Goal: Task Accomplishment & Management: Manage account settings

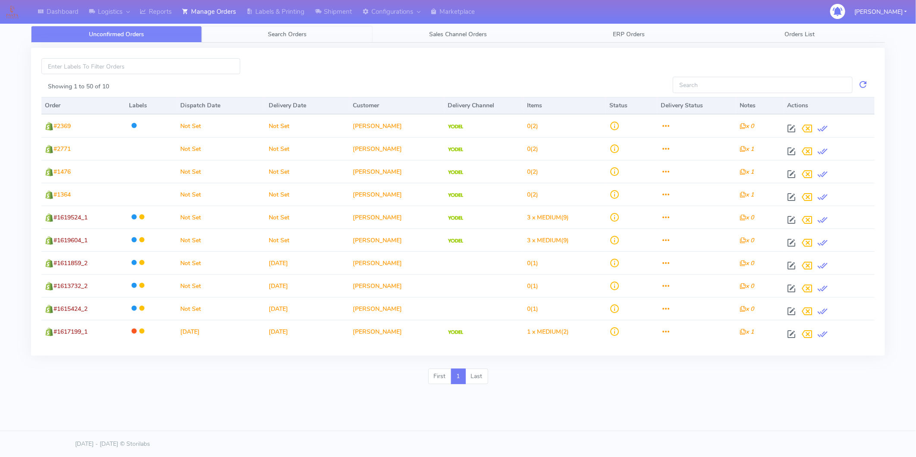
click at [298, 30] on span "Search Orders" at bounding box center [287, 34] width 39 height 8
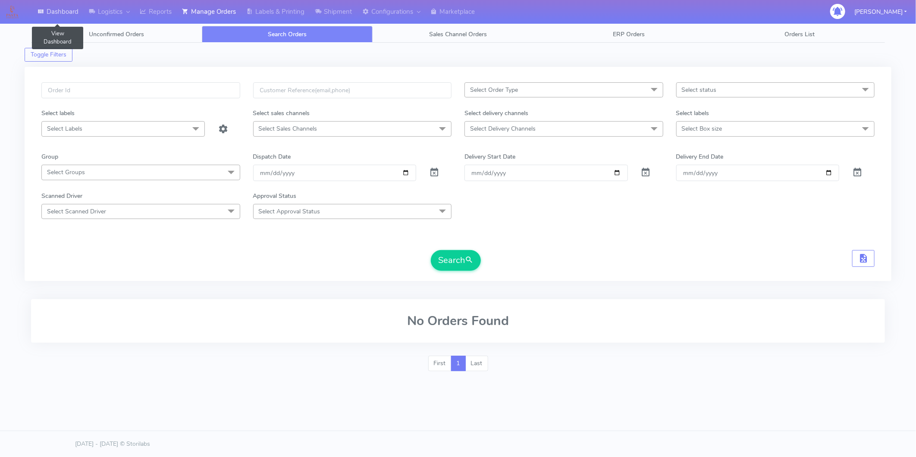
click at [48, 10] on link "Dashboard" at bounding box center [57, 12] width 51 height 24
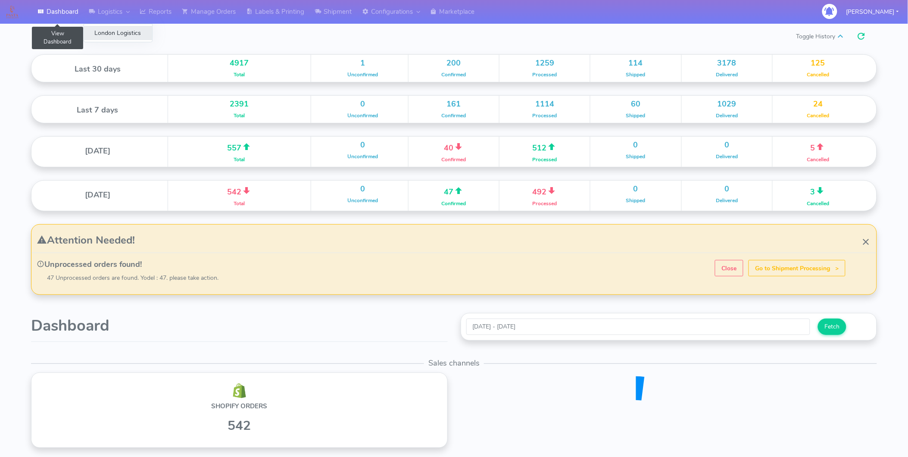
scroll to position [152, 422]
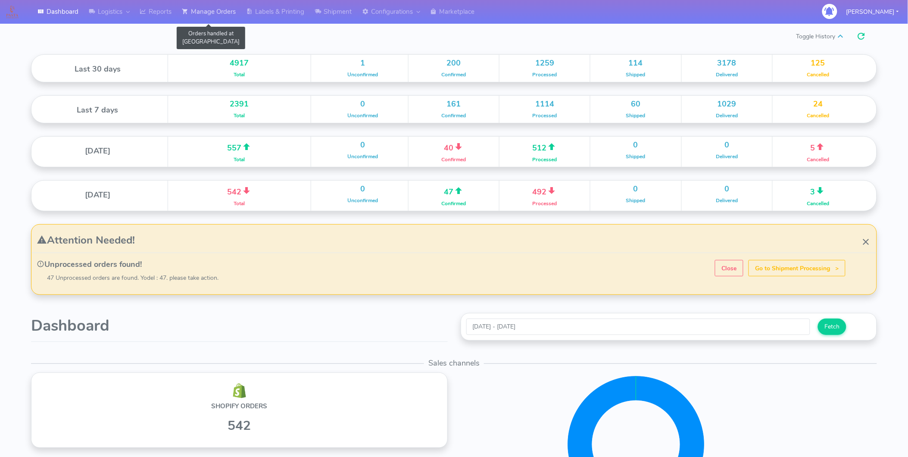
click at [224, 16] on link "Manage Orders" at bounding box center [209, 12] width 64 height 24
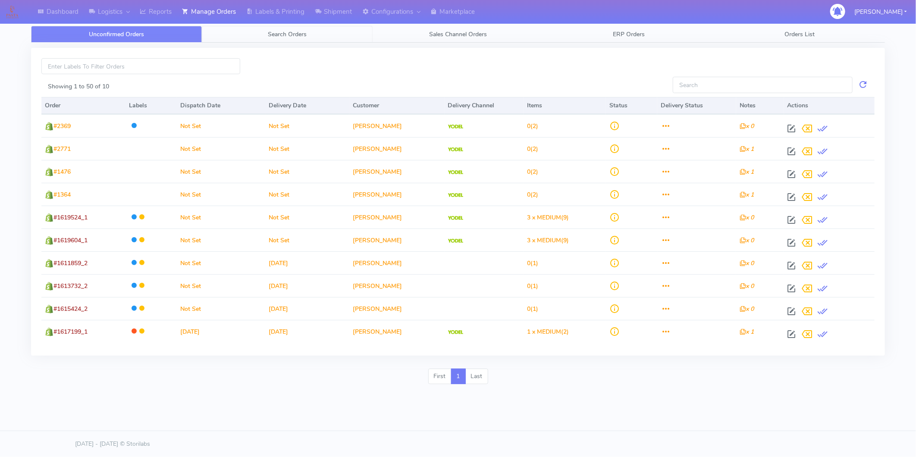
click at [307, 38] on span "Search Orders" at bounding box center [287, 34] width 39 height 8
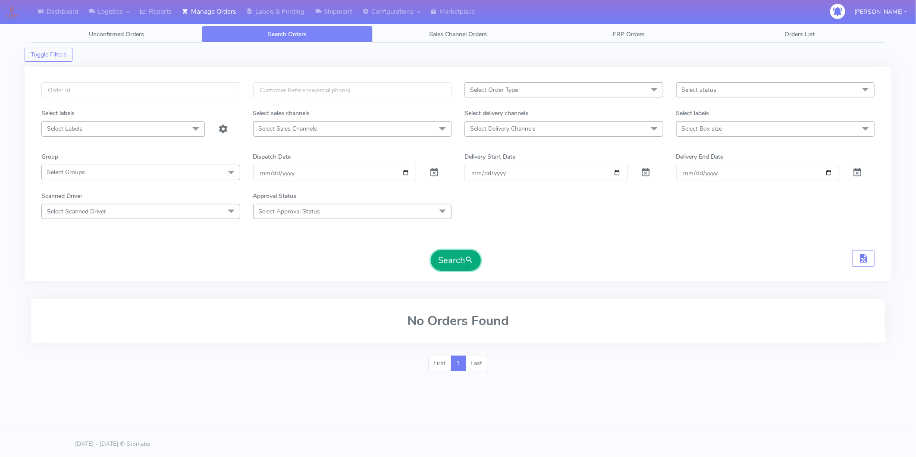
click at [463, 261] on button "Search" at bounding box center [456, 260] width 50 height 21
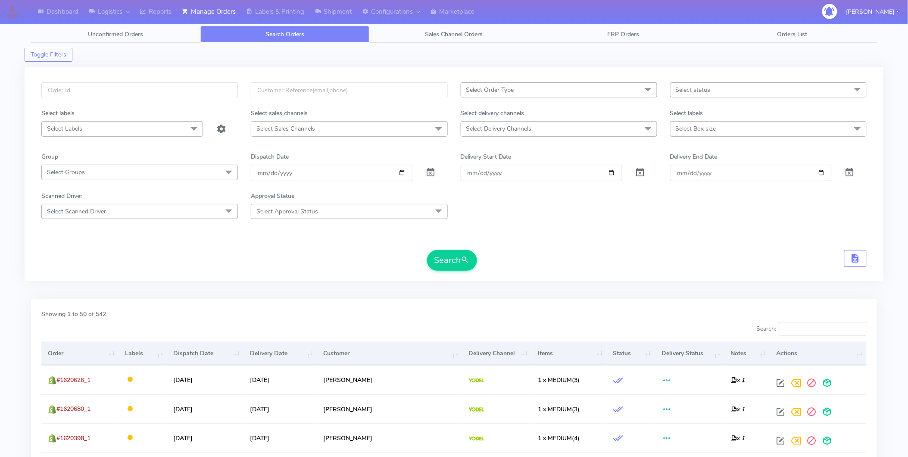
click at [732, 87] on span "Select status" at bounding box center [768, 89] width 197 height 15
click at [703, 203] on div "Shipped" at bounding box center [768, 204] width 187 height 9
checkbox input "true"
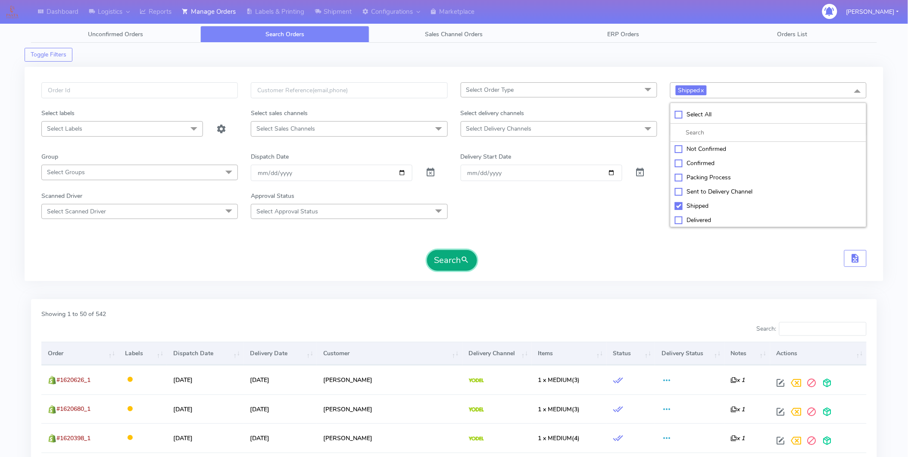
click at [451, 256] on button "Search" at bounding box center [452, 260] width 50 height 21
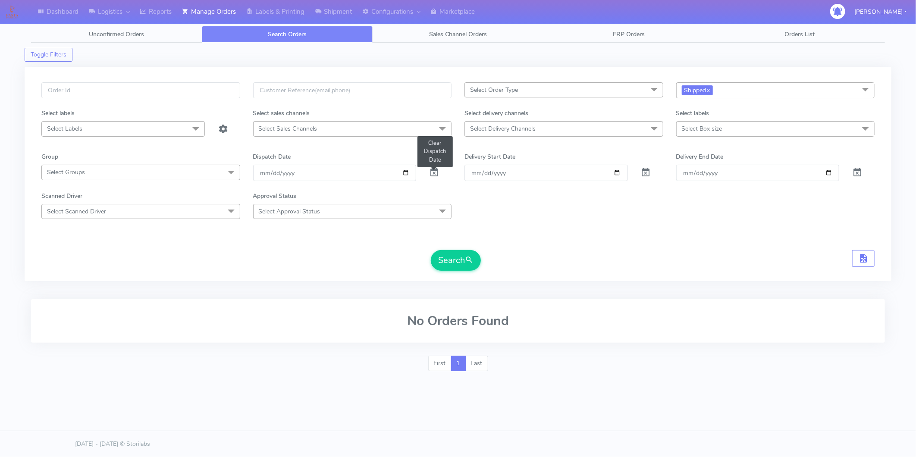
click at [433, 171] on span at bounding box center [434, 174] width 10 height 8
click at [653, 128] on span at bounding box center [653, 129] width 17 height 16
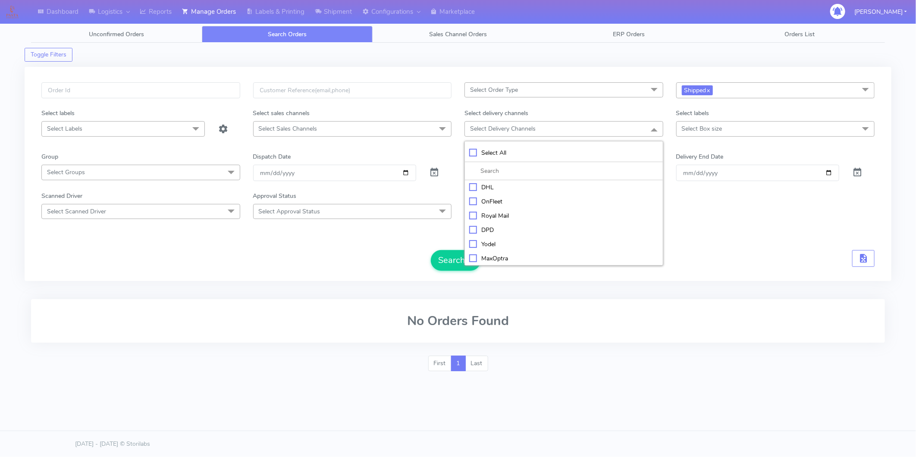
click at [510, 246] on div "Yodel" at bounding box center [563, 244] width 189 height 9
checkbox input "true"
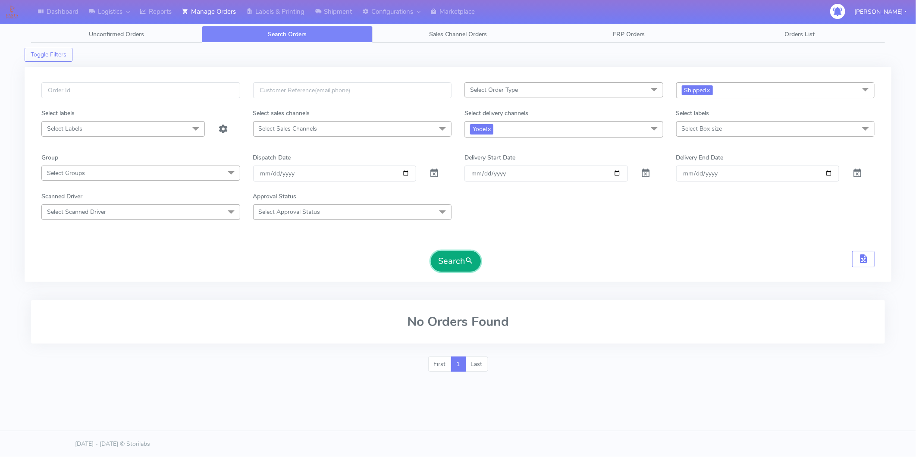
click at [444, 265] on button "Search" at bounding box center [456, 261] width 50 height 21
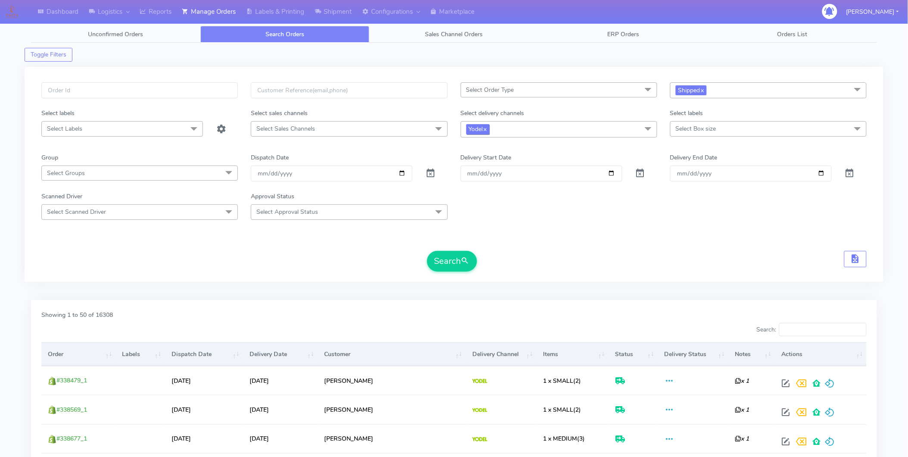
click at [487, 130] on link "x" at bounding box center [485, 128] width 4 height 9
click at [704, 88] on link "x" at bounding box center [703, 89] width 4 height 9
click at [543, 240] on form "Select Order Type Select All MEALS ATAVI One Off Pasta Club Gift Kit Event Unkn…" at bounding box center [454, 176] width 826 height 188
click at [612, 172] on input "Order" at bounding box center [542, 173] width 162 height 16
click at [613, 173] on input "Order" at bounding box center [542, 173] width 162 height 16
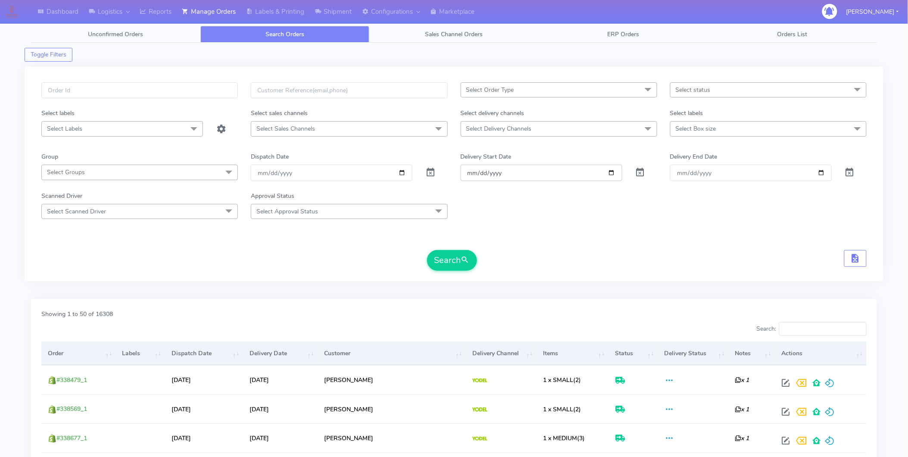
type input "[DATE]"
click at [732, 171] on input "Delivery End Date" at bounding box center [751, 173] width 162 height 16
type input "[DATE]"
click at [442, 256] on button "Search" at bounding box center [452, 260] width 50 height 21
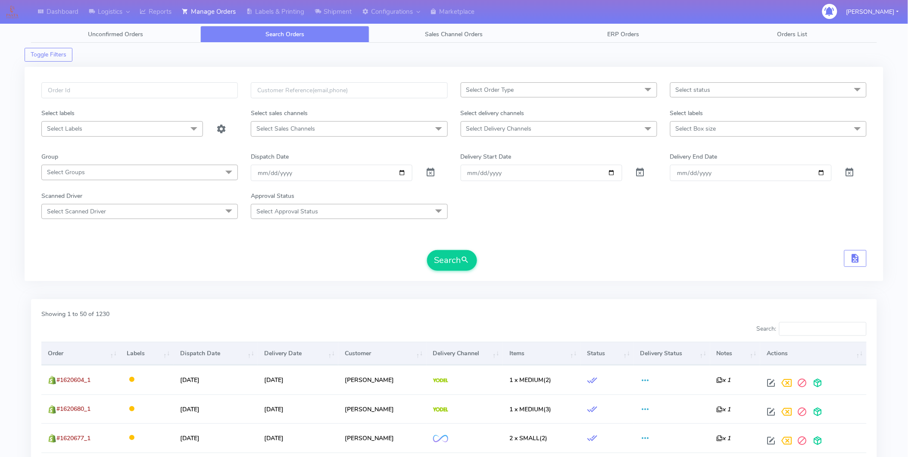
click at [732, 78] on div "Select Order Type Select All MEALS ATAVI One Off Pasta Club Gift Kit Event Unkn…" at bounding box center [454, 174] width 859 height 214
click at [732, 86] on span "Select status" at bounding box center [768, 89] width 197 height 15
click at [691, 203] on div "Shipped" at bounding box center [768, 204] width 187 height 9
click at [459, 265] on button "Search" at bounding box center [452, 260] width 50 height 21
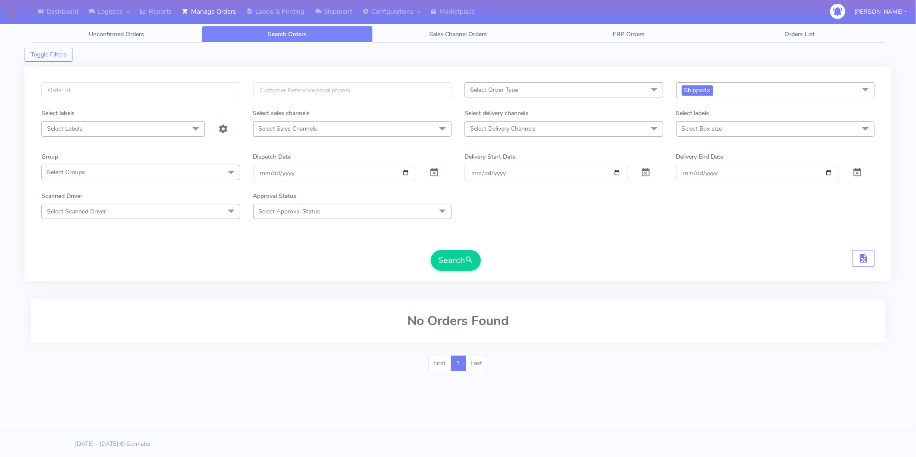
click at [710, 93] on link "x" at bounding box center [708, 89] width 4 height 9
checkbox input "false"
click at [710, 93] on span "Select status" at bounding box center [699, 90] width 35 height 8
drag, startPoint x: 710, startPoint y: 93, endPoint x: 684, endPoint y: 162, distance: 73.7
click at [684, 162] on div "Confirmed" at bounding box center [775, 162] width 189 height 9
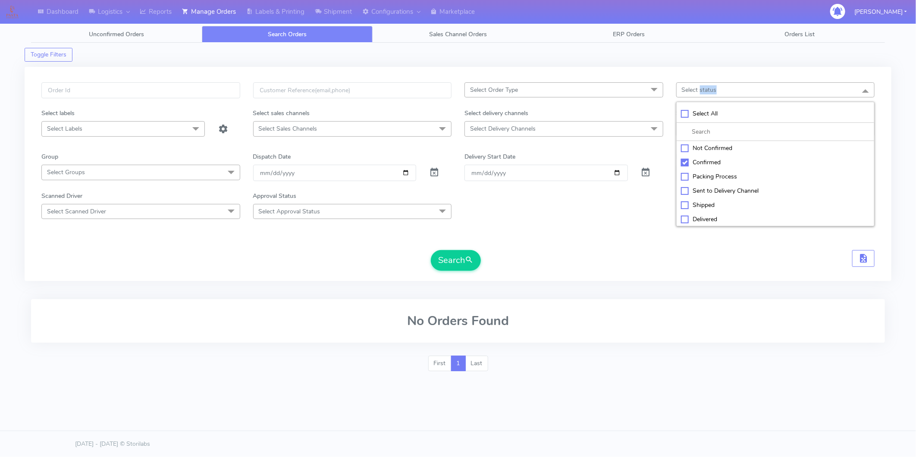
checkbox input "true"
click at [456, 264] on button "Search" at bounding box center [456, 260] width 50 height 21
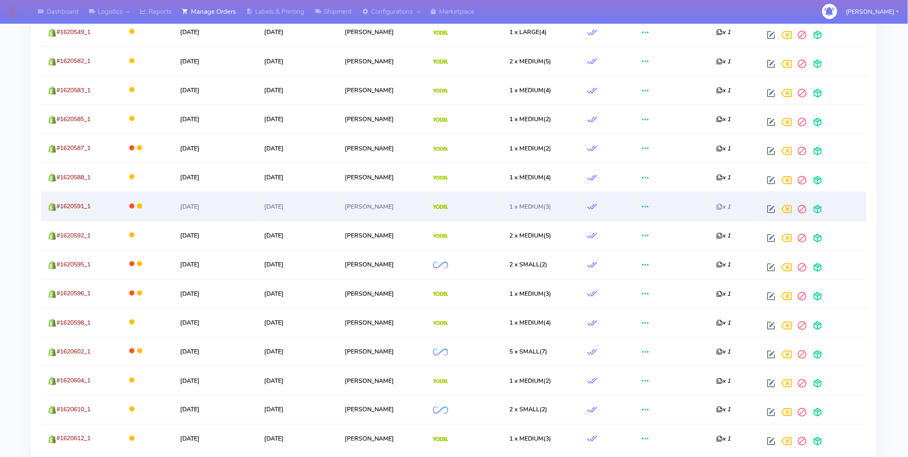
scroll to position [1437, 0]
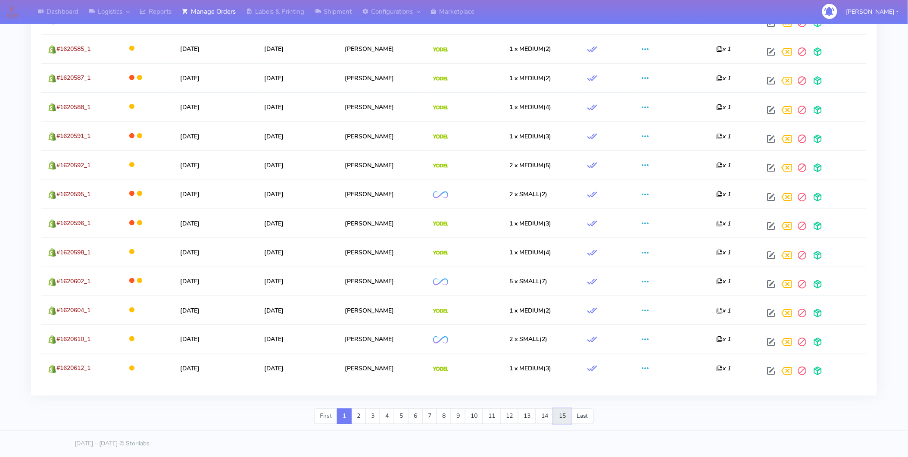
click at [568, 353] on link "15" at bounding box center [563, 417] width 18 height 16
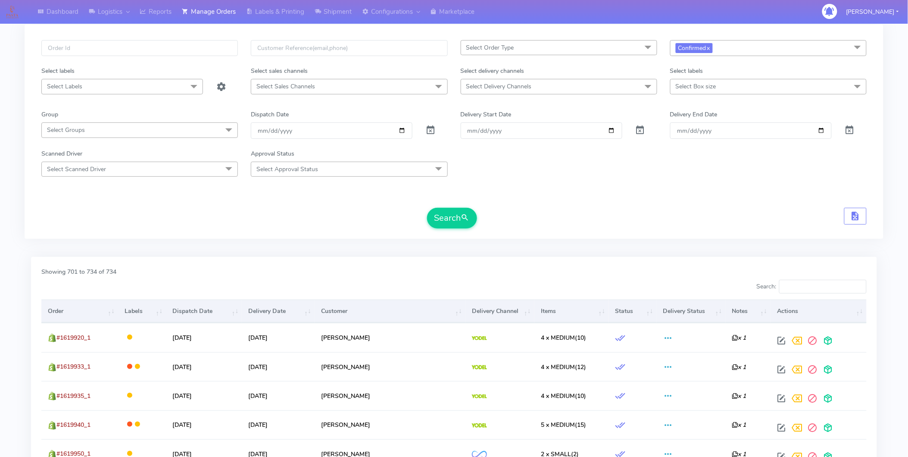
scroll to position [0, 0]
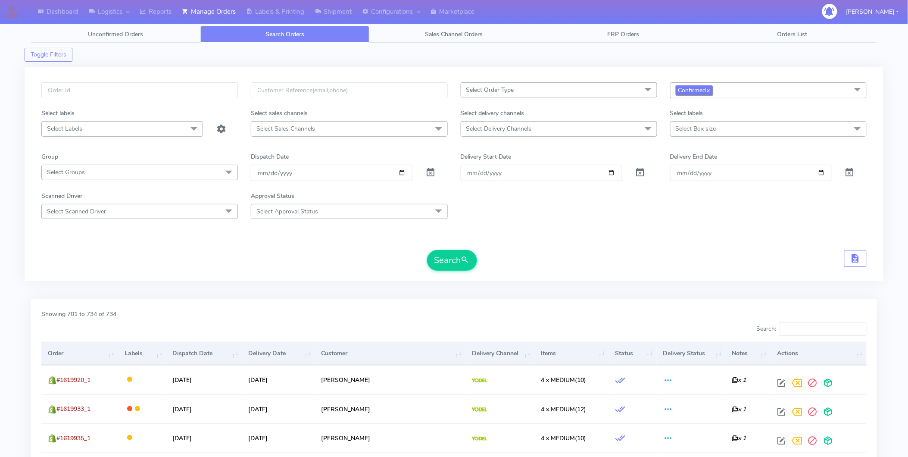
click at [710, 91] on link "x" at bounding box center [709, 89] width 4 height 9
click at [732, 173] on span at bounding box center [850, 174] width 10 height 8
click at [644, 172] on span at bounding box center [640, 174] width 10 height 8
click at [403, 169] on input "date" at bounding box center [332, 173] width 162 height 16
type input "[DATE]"
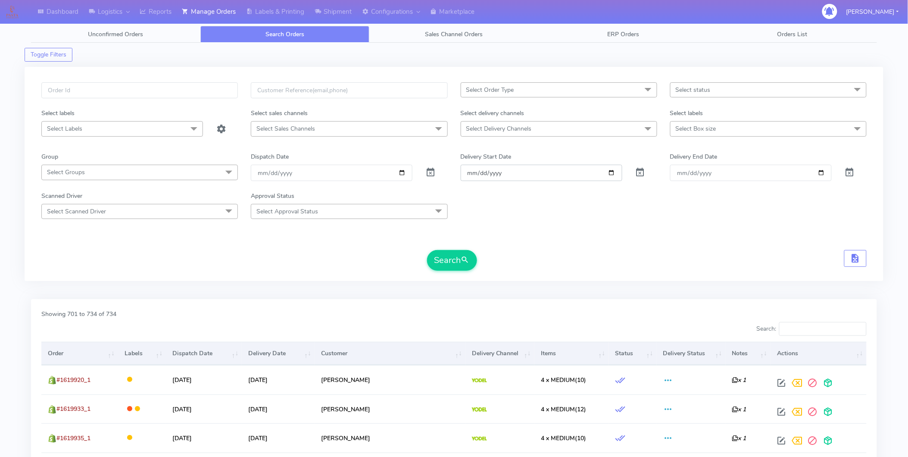
click at [609, 173] on input "Order" at bounding box center [542, 173] width 162 height 16
type input "[DATE]"
click at [732, 169] on input "Delivery End Date" at bounding box center [751, 173] width 162 height 16
type input "[DATE]"
click at [454, 256] on button "Search" at bounding box center [452, 260] width 50 height 21
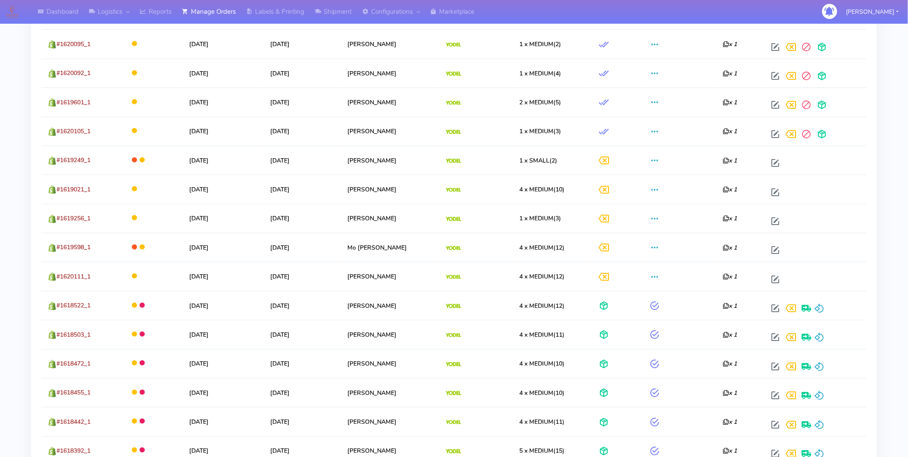
scroll to position [1437, 0]
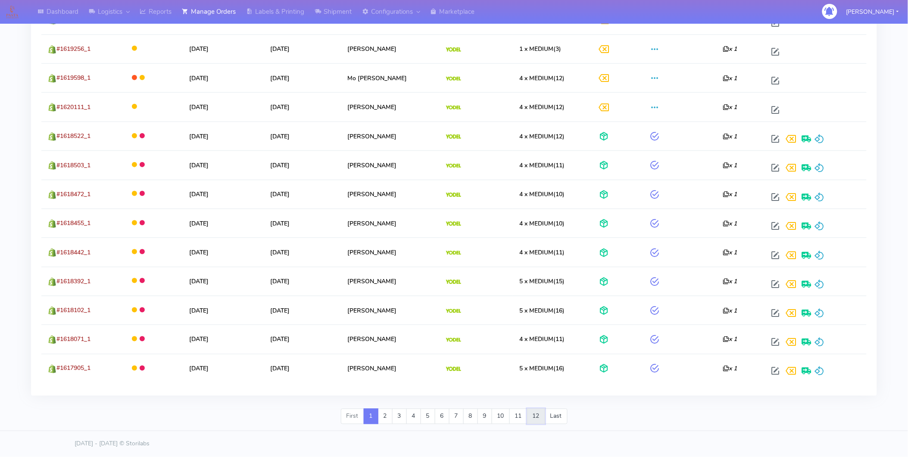
click at [533, 353] on link "12" at bounding box center [536, 417] width 18 height 16
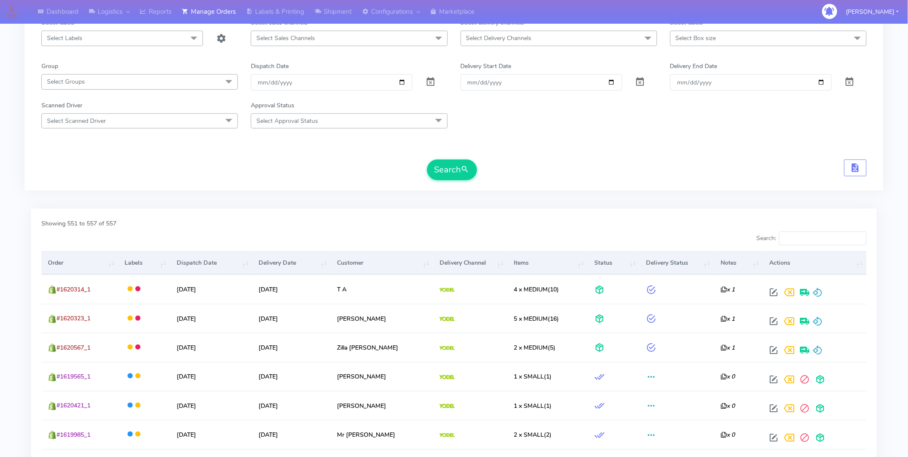
scroll to position [186, 0]
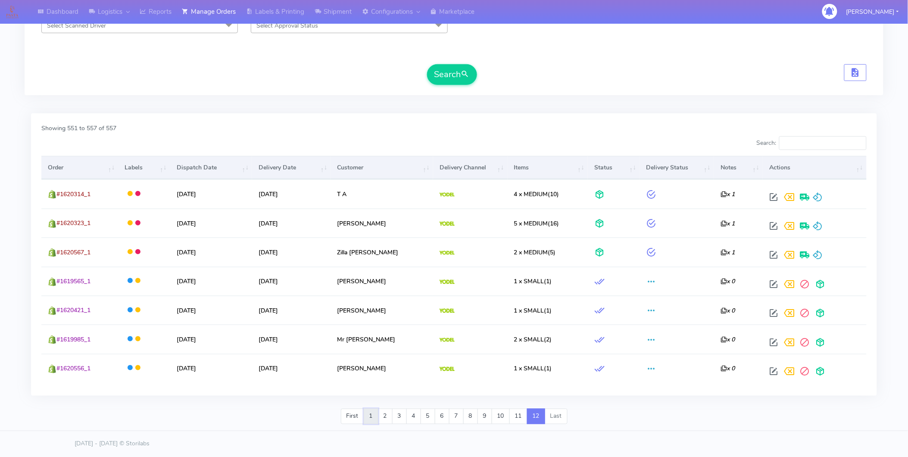
click at [366, 353] on link "1" at bounding box center [371, 417] width 15 height 16
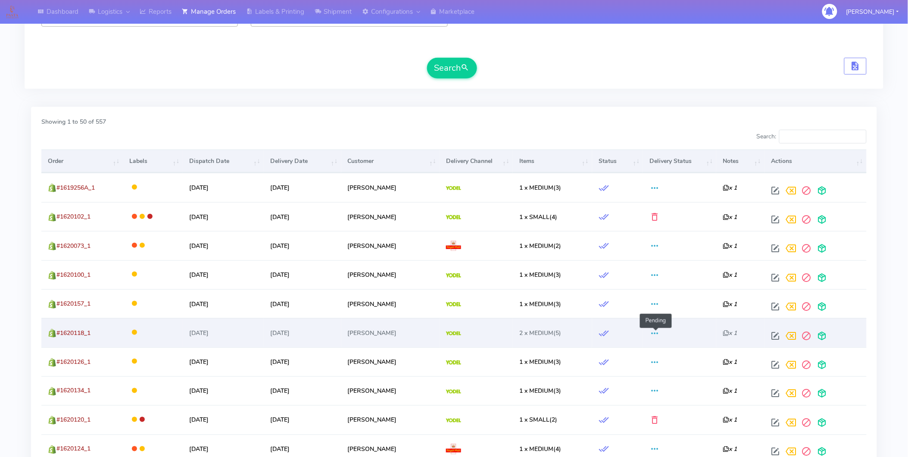
scroll to position [0, 0]
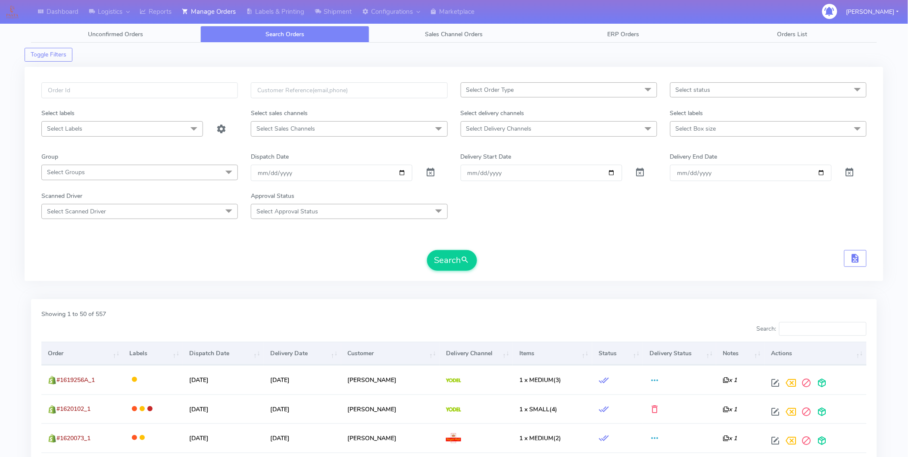
click at [732, 93] on span "Select status" at bounding box center [768, 89] width 197 height 15
click at [677, 204] on div "Shipped" at bounding box center [768, 204] width 187 height 9
checkbox input "true"
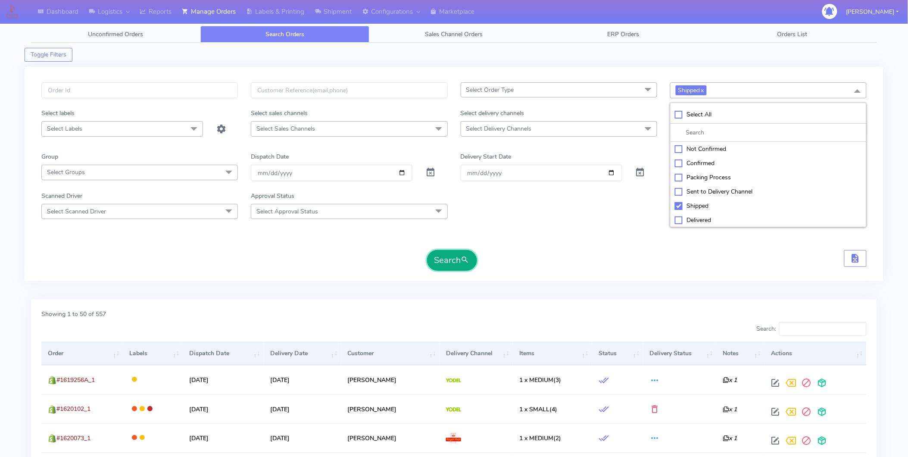
click at [451, 266] on button "Search" at bounding box center [452, 260] width 50 height 21
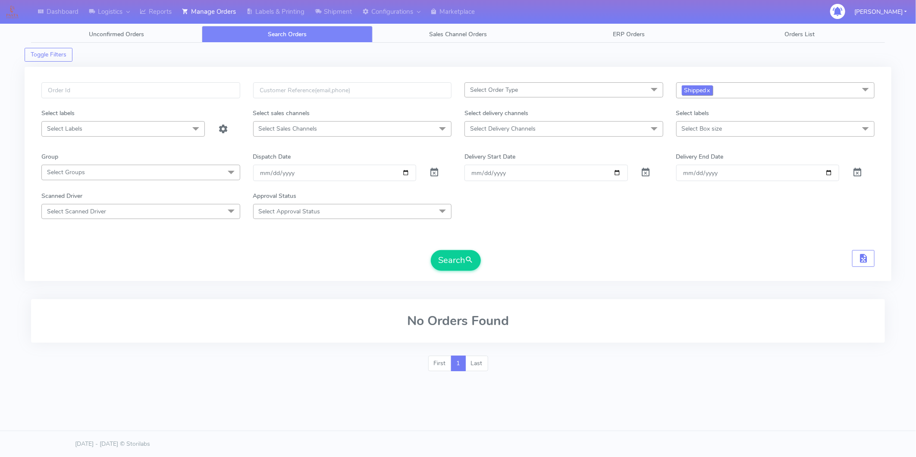
click at [712, 92] on span "Shipped x" at bounding box center [697, 90] width 31 height 10
click at [710, 94] on link "x" at bounding box center [708, 89] width 4 height 9
click at [717, 85] on span "Select status" at bounding box center [775, 89] width 199 height 15
click at [682, 160] on div "Confirmed" at bounding box center [775, 162] width 189 height 9
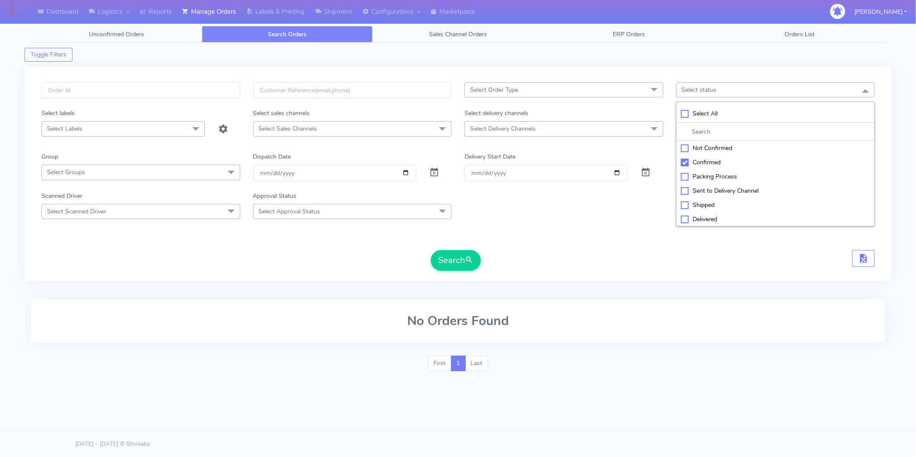
checkbox input "true"
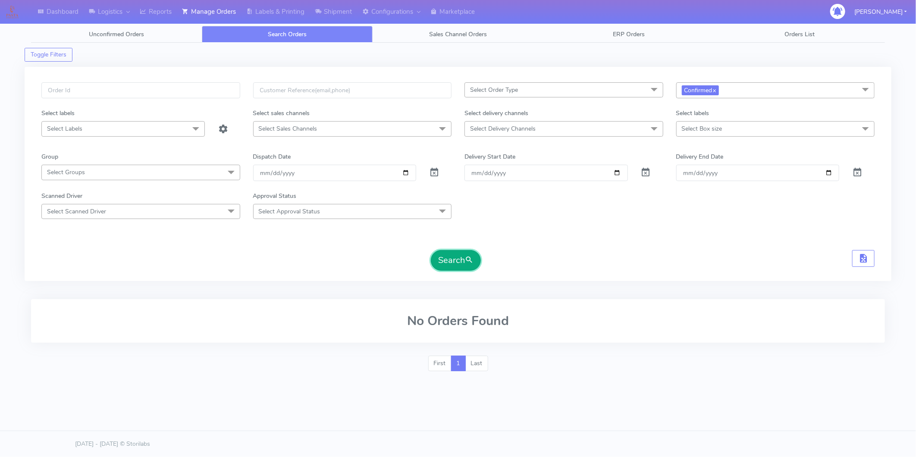
click at [455, 256] on button "Search" at bounding box center [456, 260] width 50 height 21
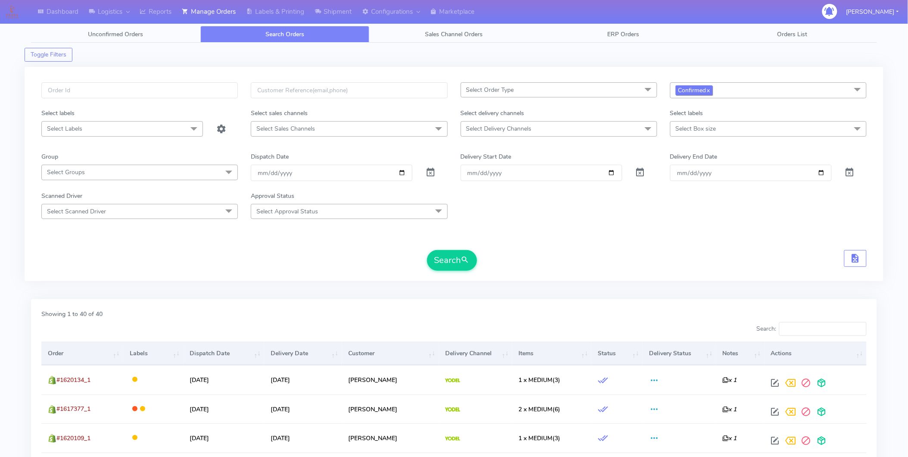
click at [712, 90] on span "Confirmed x" at bounding box center [694, 90] width 37 height 10
click at [679, 205] on div "Shipped" at bounding box center [768, 205] width 187 height 9
click at [679, 204] on div "Shipped" at bounding box center [768, 205] width 187 height 9
checkbox input "false"
click at [679, 163] on div "Confirmed" at bounding box center [768, 163] width 187 height 9
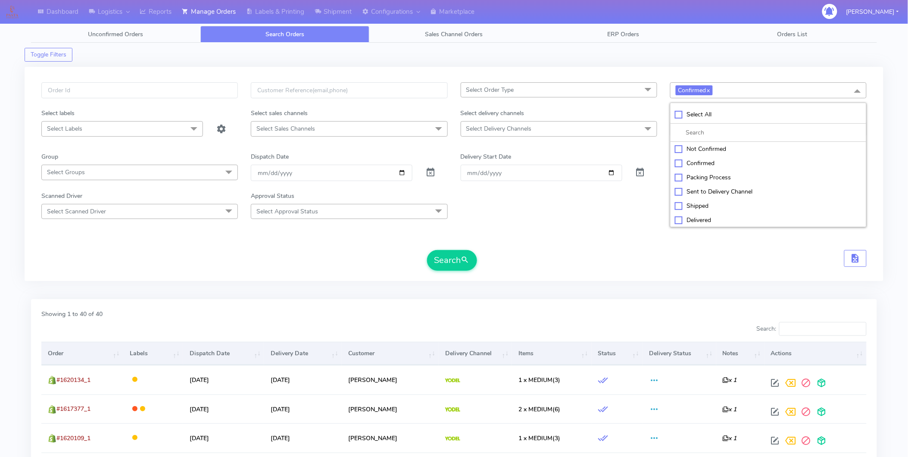
checkbox input "false"
click at [452, 243] on form "Select Order Type Select All MEALS ATAVI One Off Pasta Club Gift Kit Event Unkn…" at bounding box center [454, 176] width 826 height 188
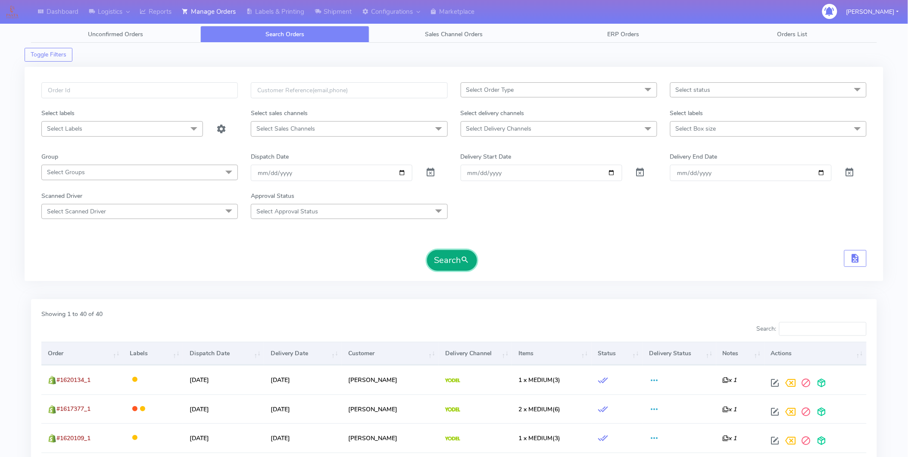
click at [452, 260] on button "Search" at bounding box center [452, 260] width 50 height 21
click at [731, 91] on span "Select status" at bounding box center [768, 89] width 197 height 15
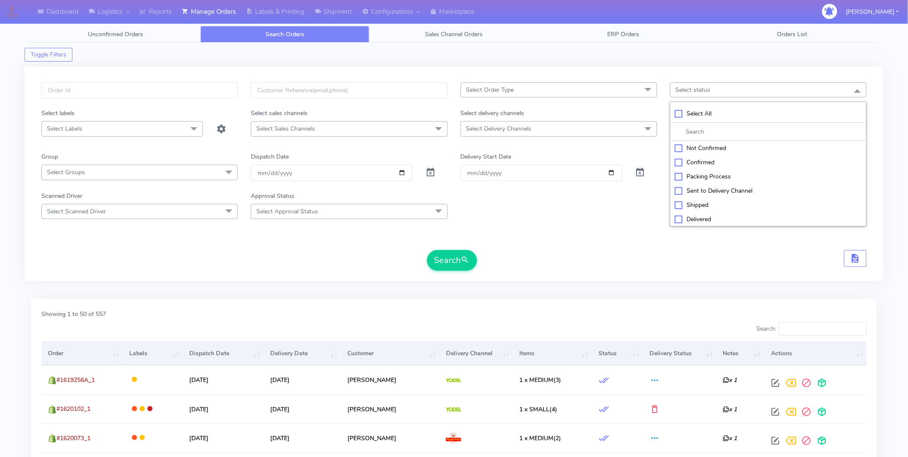
click at [680, 190] on div "Sent to Delivery Channel" at bounding box center [768, 190] width 187 height 9
checkbox input "true"
click at [677, 162] on div "Confirmed" at bounding box center [768, 163] width 187 height 9
checkbox input "true"
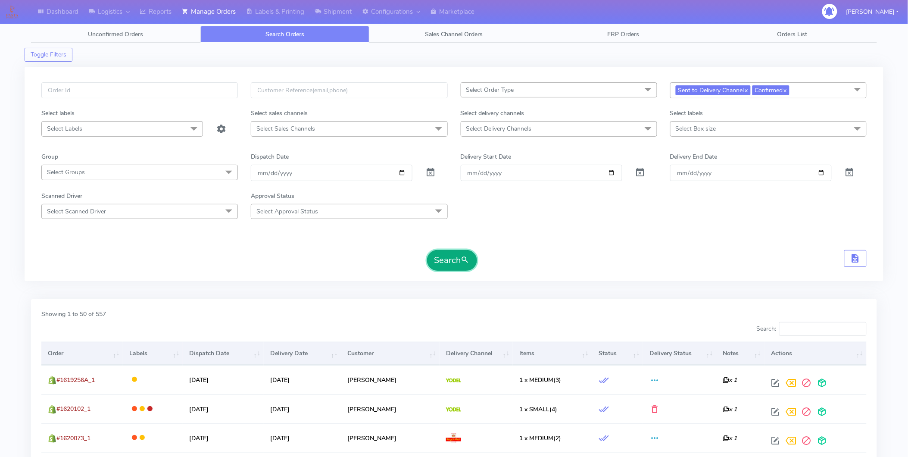
click at [462, 265] on span "submit" at bounding box center [465, 260] width 9 height 12
click at [403, 171] on input "[DATE]" at bounding box center [332, 173] width 162 height 16
type input "[DATE]"
click at [614, 171] on input "[DATE]" at bounding box center [542, 173] width 162 height 16
type input "[DATE]"
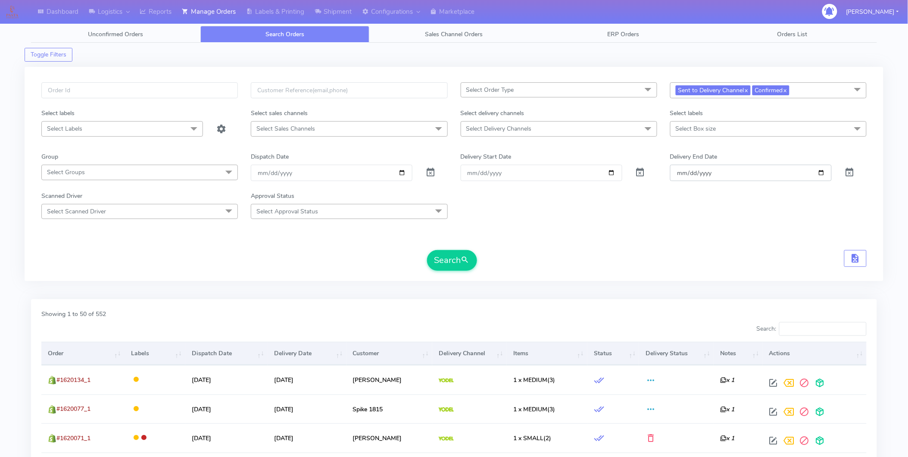
click at [732, 170] on input "[DATE]" at bounding box center [751, 173] width 162 height 16
type input "[DATE]"
click at [450, 260] on button "Search" at bounding box center [452, 260] width 50 height 21
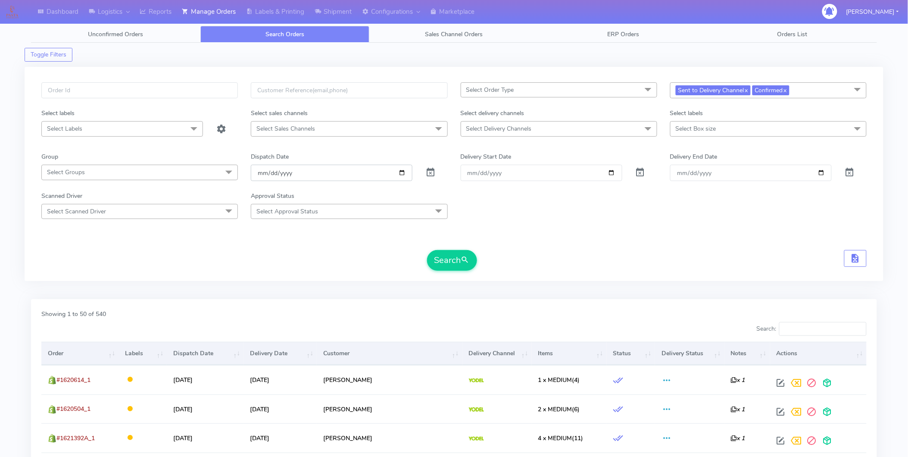
click at [401, 172] on input "[DATE]" at bounding box center [332, 173] width 162 height 16
type input "[DATE]"
click at [613, 172] on input "[DATE]" at bounding box center [542, 173] width 162 height 16
type input "[DATE]"
click at [732, 175] on input "[DATE]" at bounding box center [751, 173] width 162 height 16
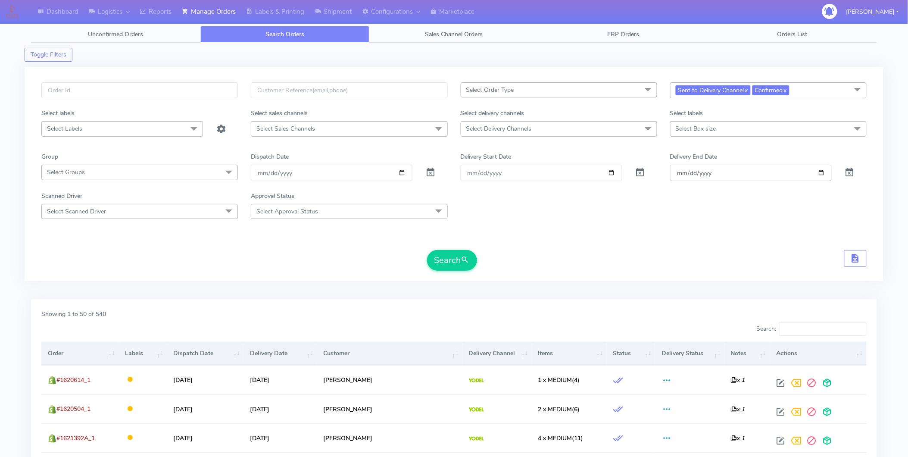
type input "[DATE]"
click at [444, 263] on button "Search" at bounding box center [452, 260] width 50 height 21
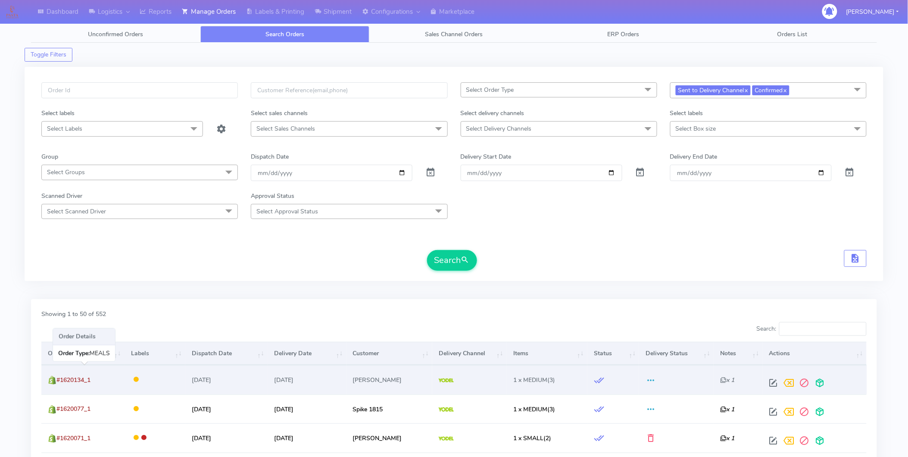
click at [78, 353] on td "#1620134_1" at bounding box center [82, 379] width 83 height 29
click at [78, 353] on span "#1620134_1" at bounding box center [73, 380] width 34 height 8
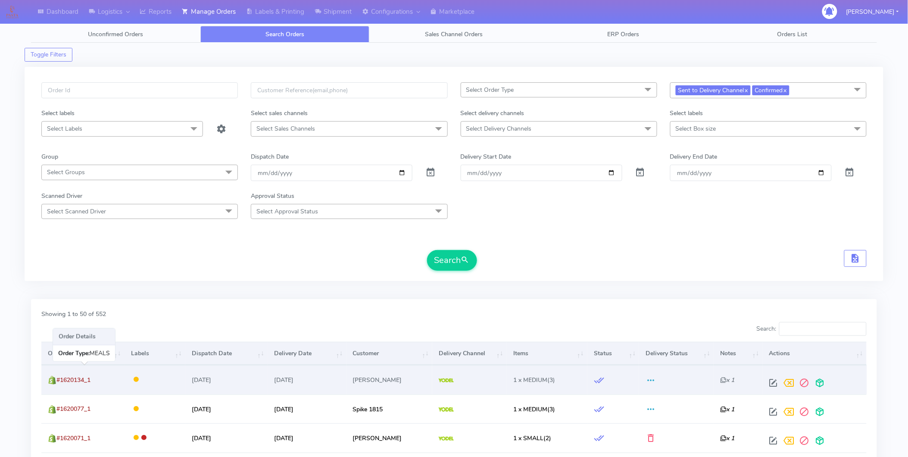
copy span "1620134_1"
click at [732, 353] on span at bounding box center [774, 385] width 16 height 8
select select "5"
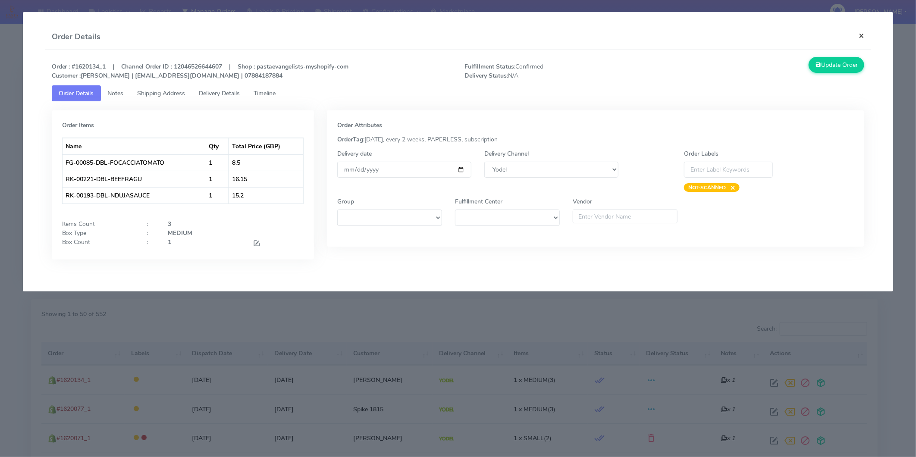
click at [732, 37] on button "×" at bounding box center [860, 35] width 19 height 23
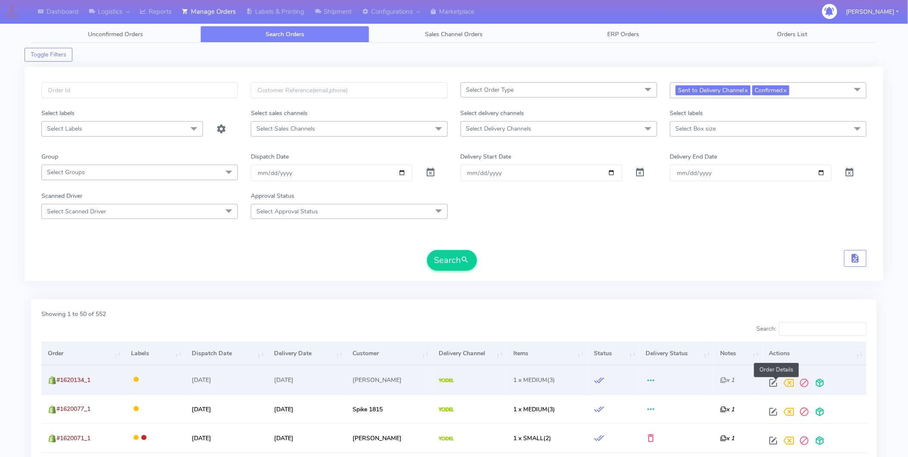
click at [732, 353] on span at bounding box center [774, 385] width 16 height 8
select select "5"
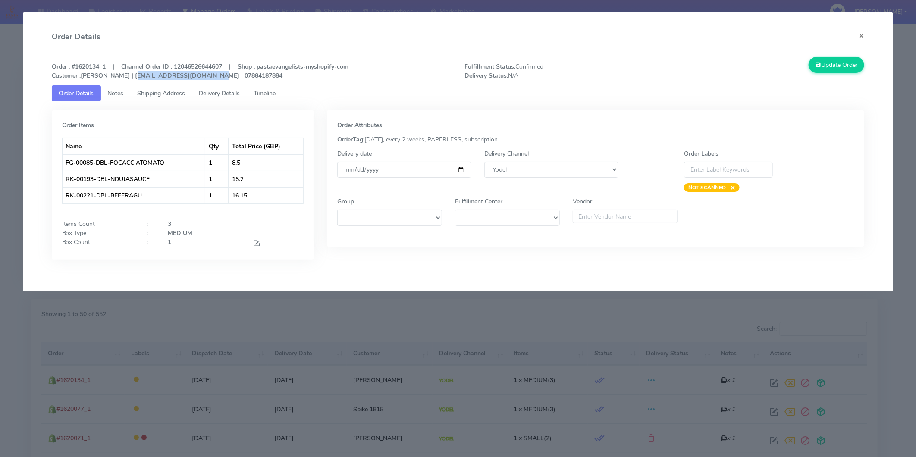
drag, startPoint x: 126, startPoint y: 78, endPoint x: 197, endPoint y: 76, distance: 70.7
click at [197, 76] on strong "Order : #1620134_1 | Channel Order ID : 12046526644607 | Shop : pastaevangelist…" at bounding box center [200, 71] width 297 height 17
copy strong "[EMAIL_ADDRESS][DOMAIN_NAME]"
click at [732, 32] on button "×" at bounding box center [860, 35] width 19 height 23
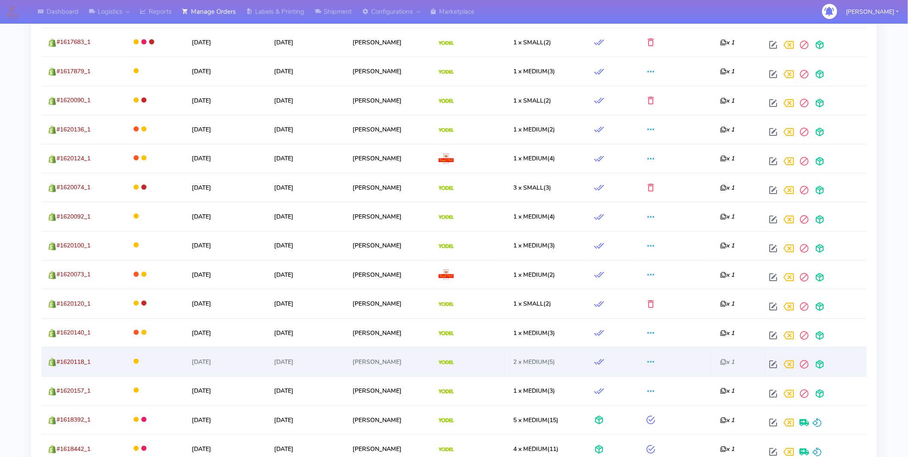
scroll to position [1293, 0]
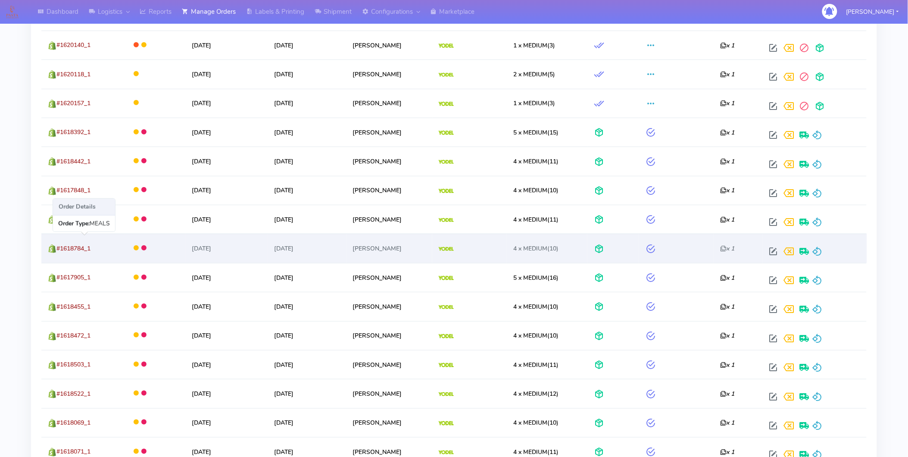
click at [79, 249] on span "#1618784_1" at bounding box center [73, 248] width 34 height 8
copy span "1618784_1"
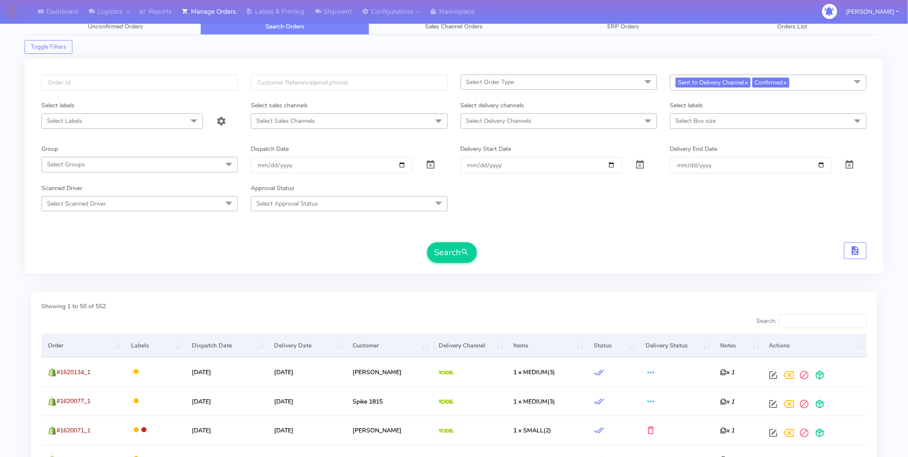
scroll to position [0, 0]
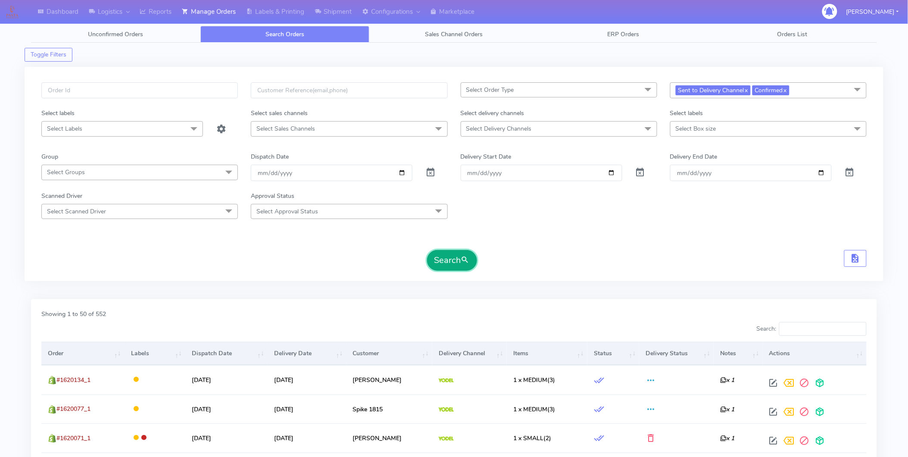
click at [455, 261] on button "Search" at bounding box center [452, 260] width 50 height 21
